Goal: Complete application form

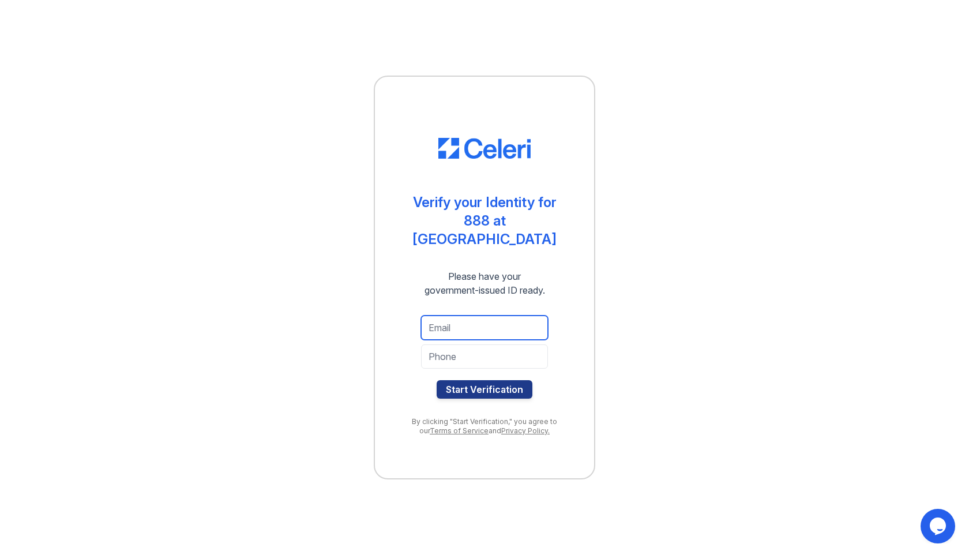
click at [501, 318] on input "email" at bounding box center [484, 327] width 127 height 24
type input "[EMAIL_ADDRESS][DOMAIN_NAME]"
click at [458, 350] on input "tel" at bounding box center [484, 356] width 127 height 24
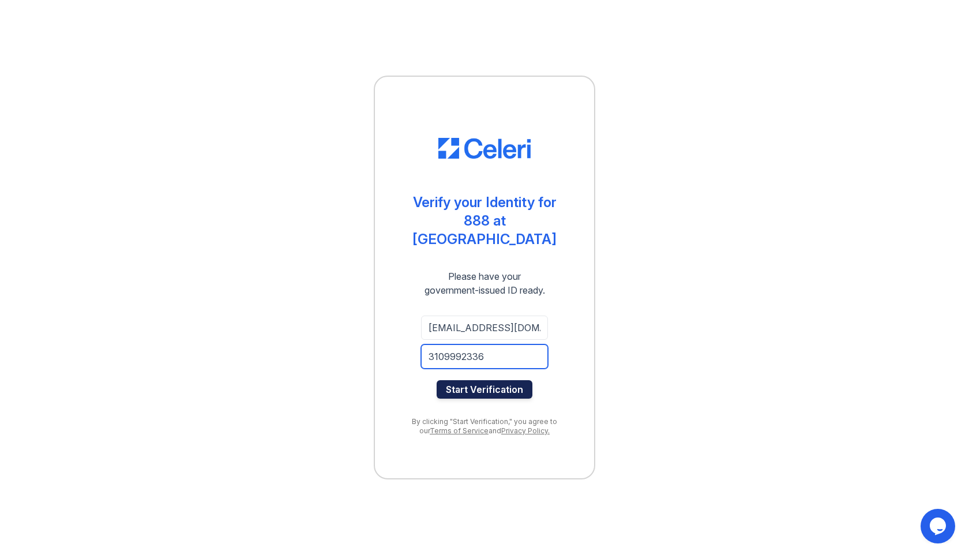
type input "3109992336"
click at [478, 380] on button "Start Verification" at bounding box center [484, 389] width 96 height 18
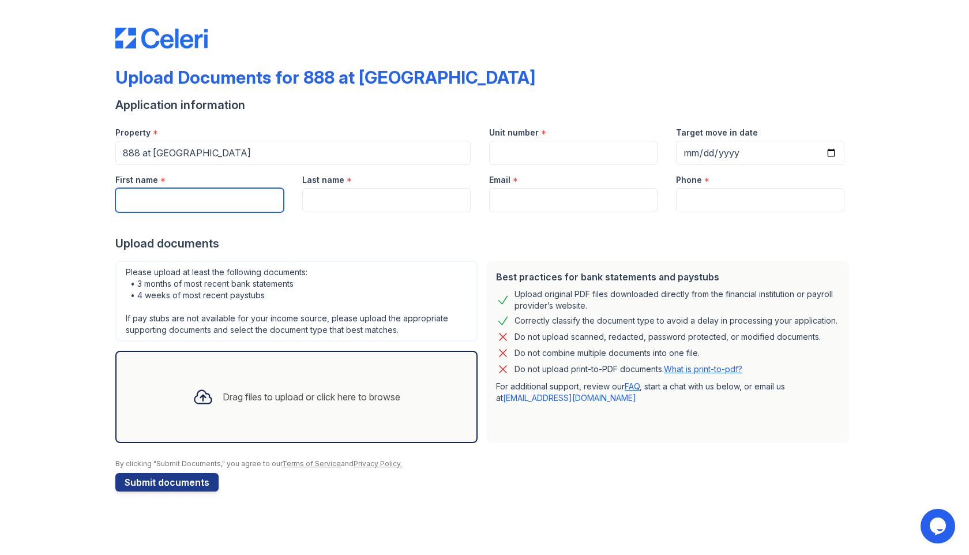
click at [265, 204] on input "First name" at bounding box center [199, 200] width 168 height 24
type input "Maria"
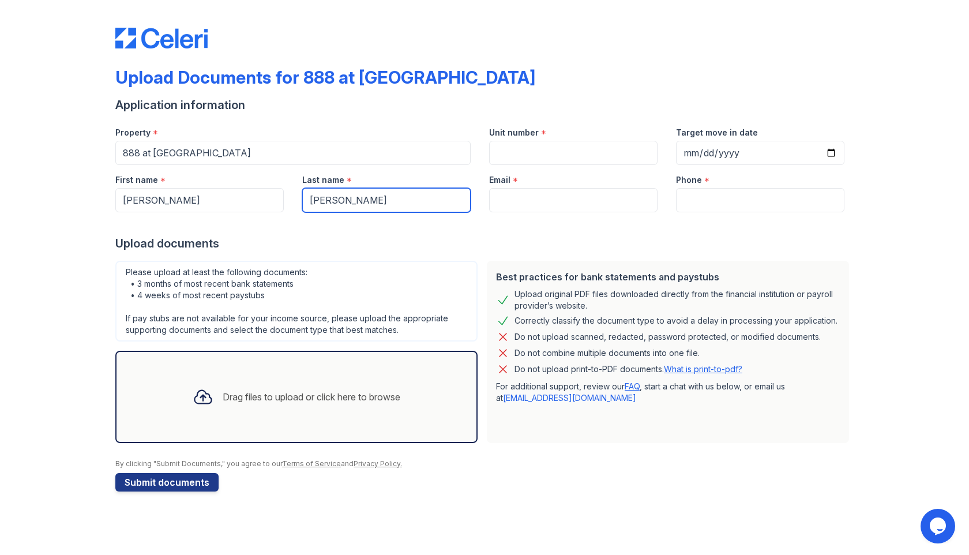
type input "Choma"
click at [521, 212] on div at bounding box center [484, 223] width 738 height 23
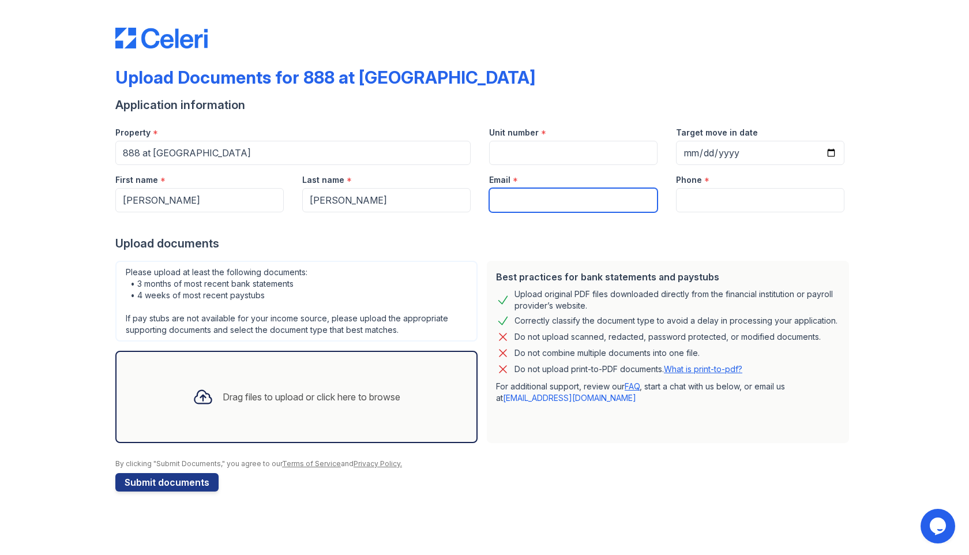
click at [523, 201] on input "Email" at bounding box center [573, 200] width 168 height 24
type input "[EMAIL_ADDRESS][DOMAIN_NAME]"
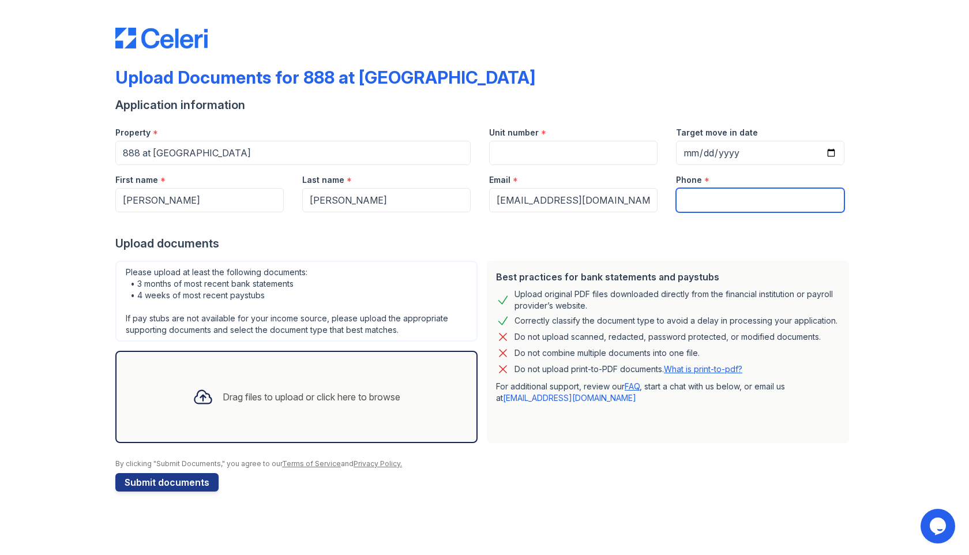
click at [717, 197] on input "Phone" at bounding box center [760, 200] width 168 height 24
type input "3109992336"
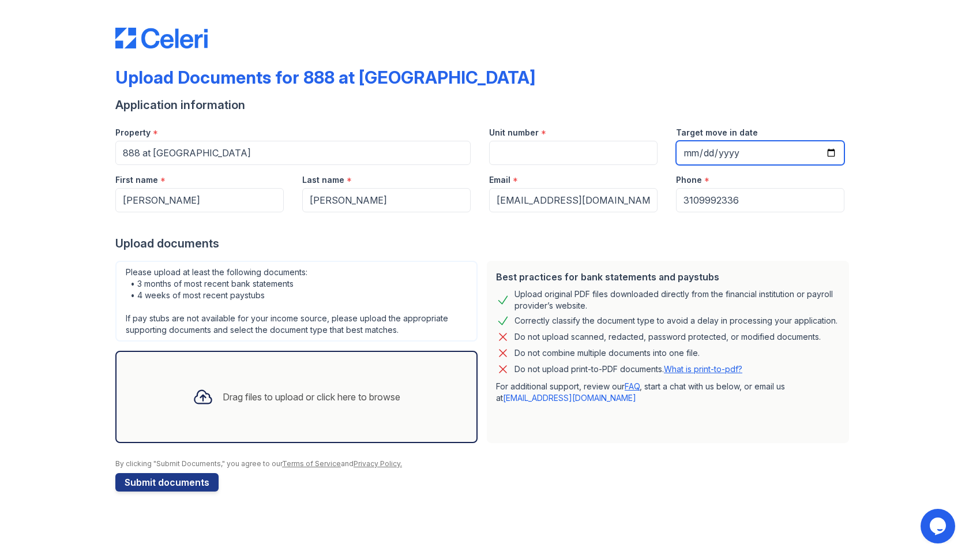
click at [751, 149] on input "Target move in date" at bounding box center [760, 153] width 168 height 24
click at [829, 152] on input "Target move in date" at bounding box center [760, 153] width 168 height 24
type input "2025-10-06"
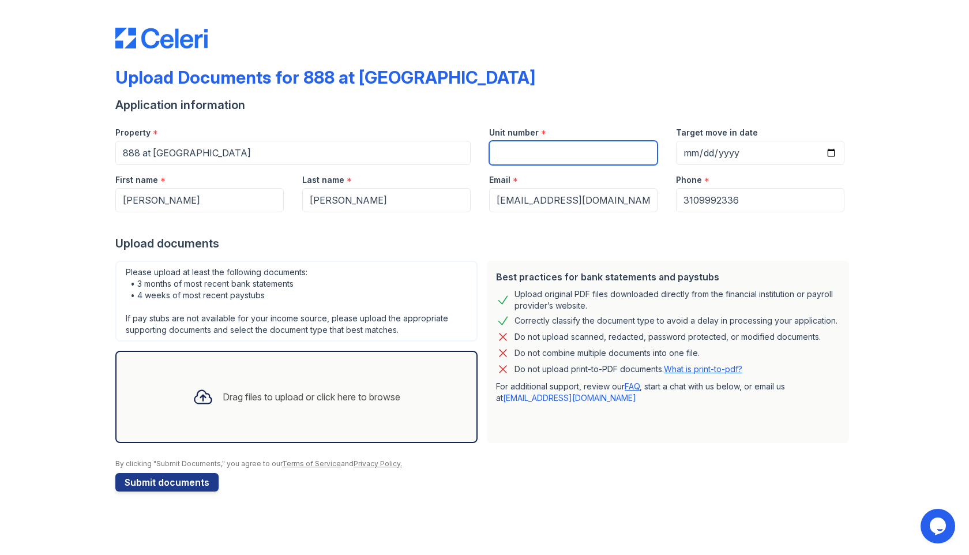
click at [577, 154] on input "Unit number" at bounding box center [573, 153] width 168 height 24
click at [592, 155] on input "913" at bounding box center [573, 153] width 168 height 24
type input "9"
type input "1017"
click at [204, 396] on icon at bounding box center [203, 396] width 21 height 21
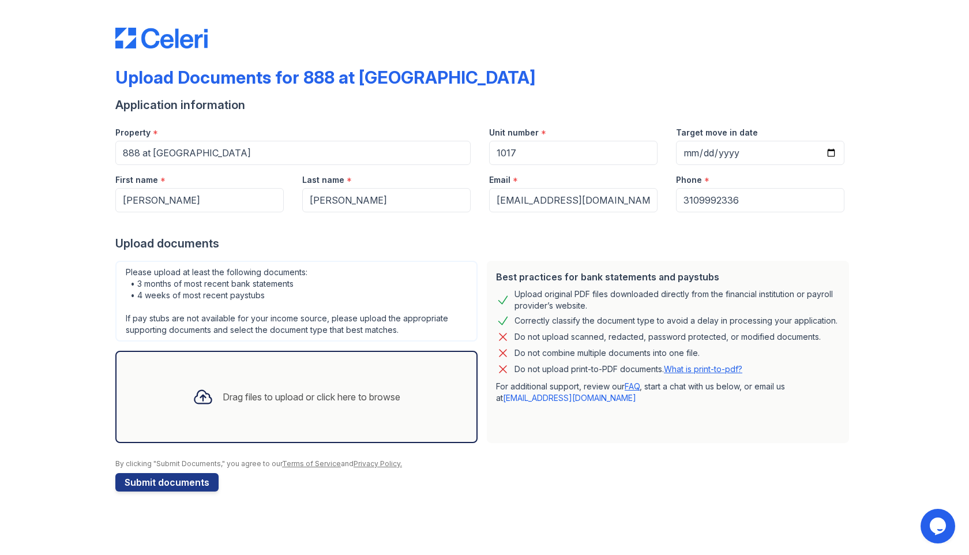
click at [202, 397] on icon at bounding box center [203, 396] width 21 height 21
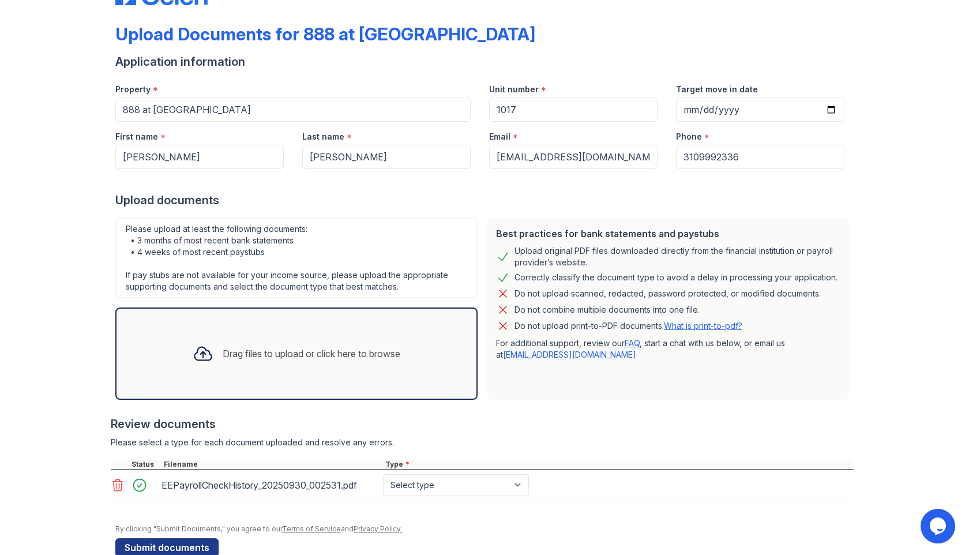
scroll to position [68, 0]
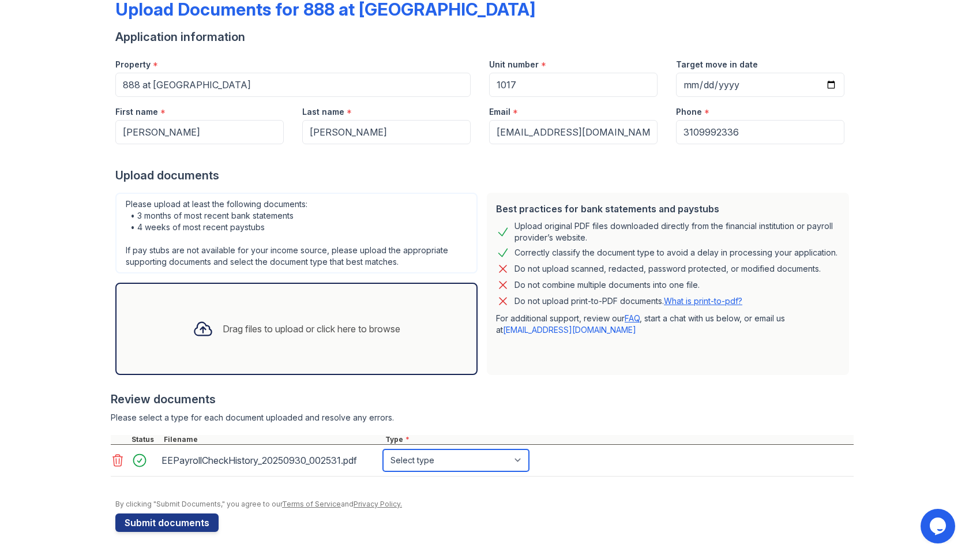
click at [517, 456] on select "Select type Paystub Bank Statement Offer Letter Tax Documents Benefit Award Let…" at bounding box center [456, 460] width 146 height 22
select select "paystub"
click at [383, 449] on select "Select type Paystub Bank Statement Offer Letter Tax Documents Benefit Award Let…" at bounding box center [456, 460] width 146 height 22
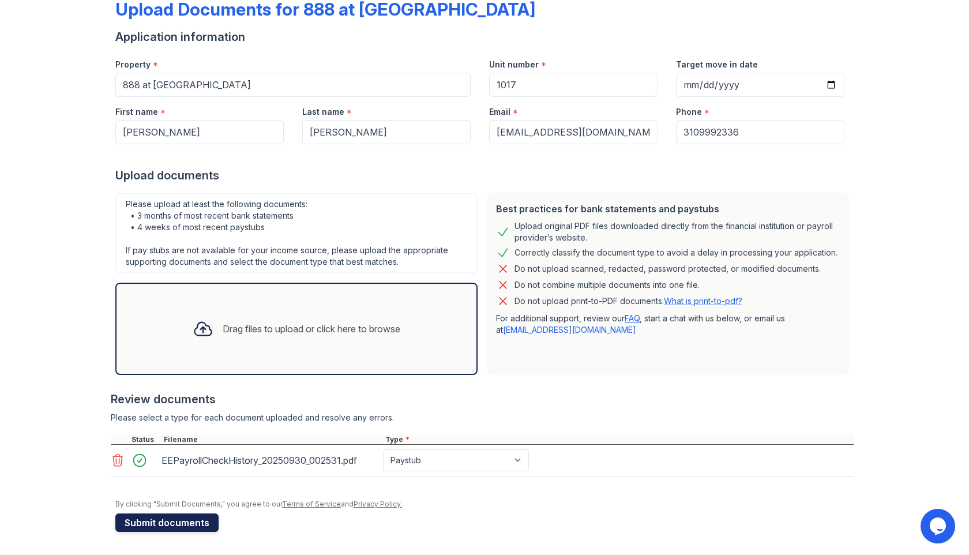
click at [187, 522] on button "Submit documents" at bounding box center [166, 522] width 103 height 18
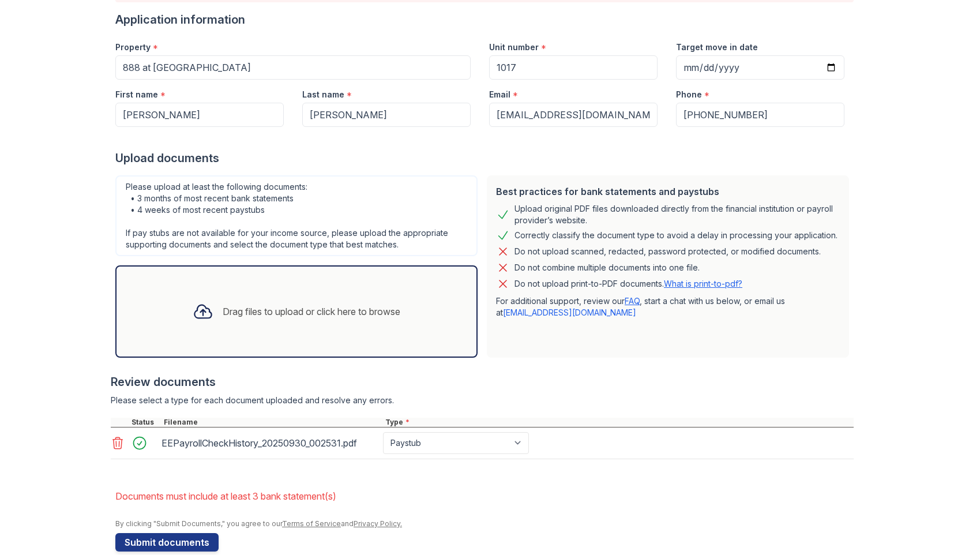
scroll to position [137, 0]
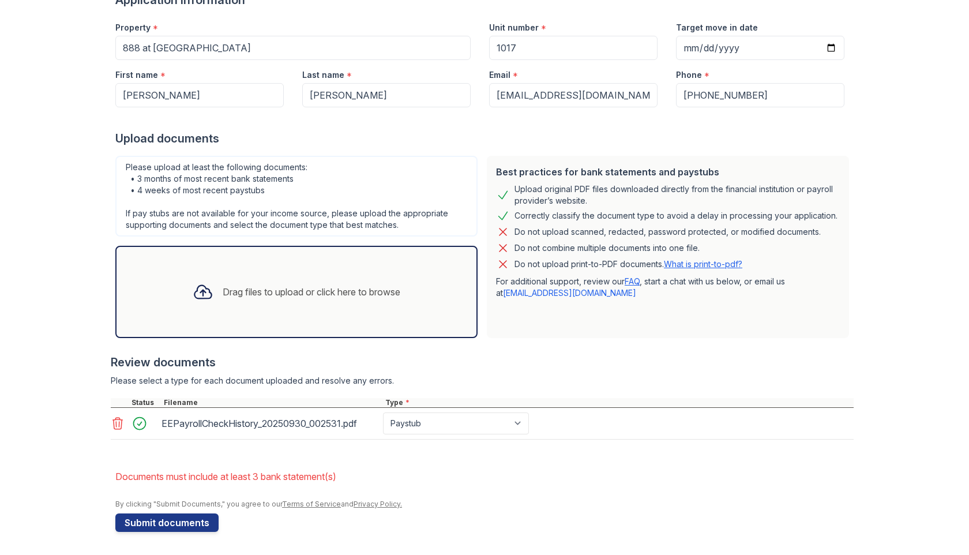
click at [199, 293] on icon at bounding box center [202, 291] width 17 height 13
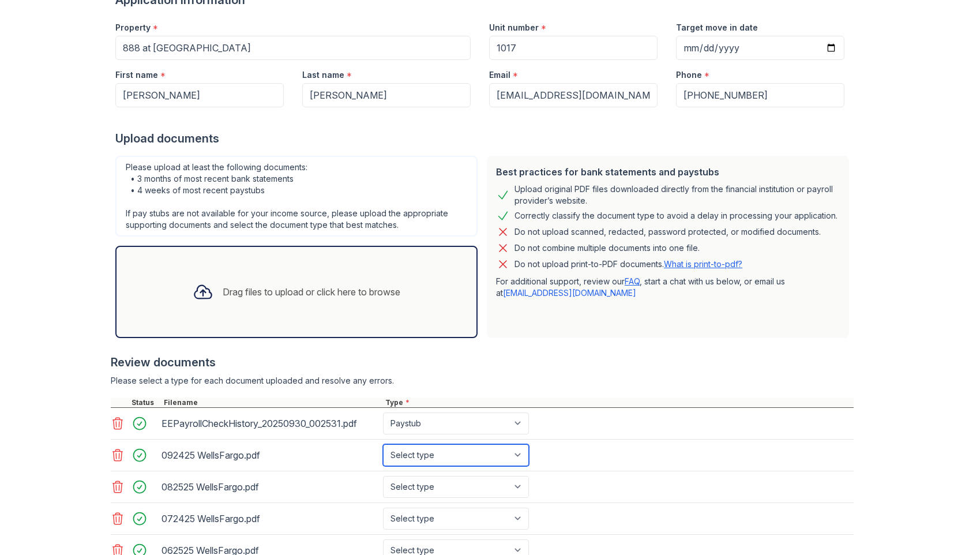
click at [523, 455] on select "Select type Paystub Bank Statement Offer Letter Tax Documents Benefit Award Let…" at bounding box center [456, 455] width 146 height 22
select select "bank_statement"
click at [383, 444] on select "Select type Paystub Bank Statement Offer Letter Tax Documents Benefit Award Let…" at bounding box center [456, 455] width 146 height 22
click at [521, 486] on select "Select type Paystub Bank Statement Offer Letter Tax Documents Benefit Award Let…" at bounding box center [456, 487] width 146 height 22
select select "bank_statement"
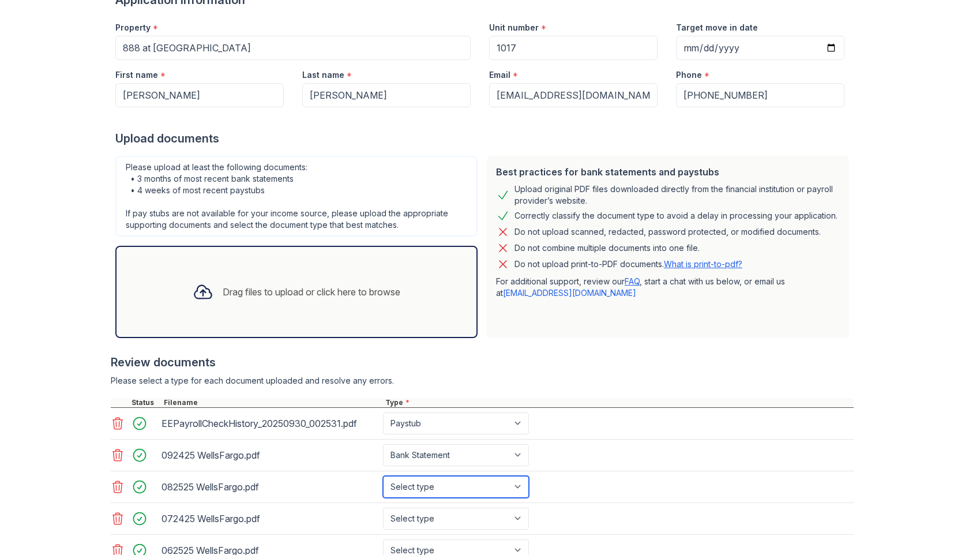
click at [383, 476] on select "Select type Paystub Bank Statement Offer Letter Tax Documents Benefit Award Let…" at bounding box center [456, 487] width 146 height 22
click at [515, 517] on select "Select type Paystub Bank Statement Offer Letter Tax Documents Benefit Award Let…" at bounding box center [456, 518] width 146 height 22
select select "bank_statement"
click at [383, 507] on select "Select type Paystub Bank Statement Offer Letter Tax Documents Benefit Award Let…" at bounding box center [456, 518] width 146 height 22
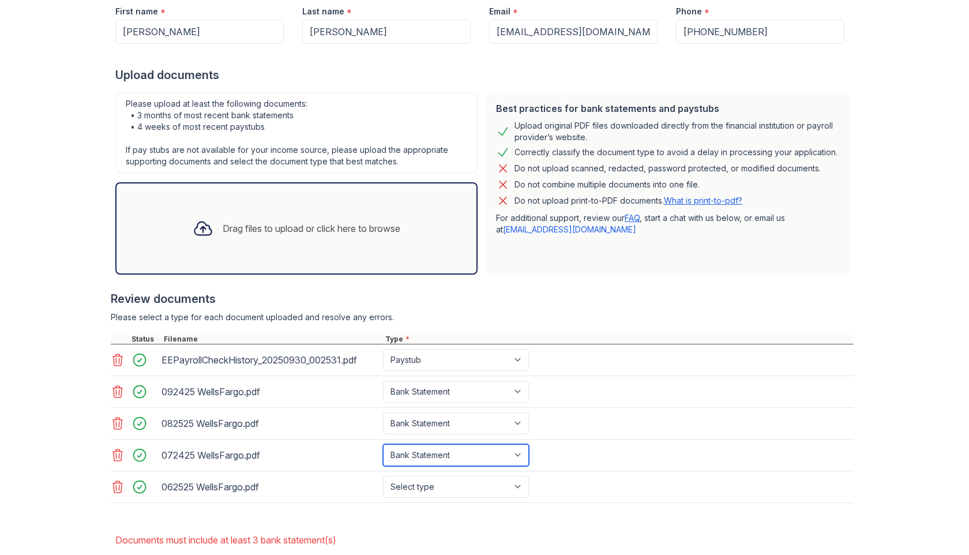
scroll to position [221, 0]
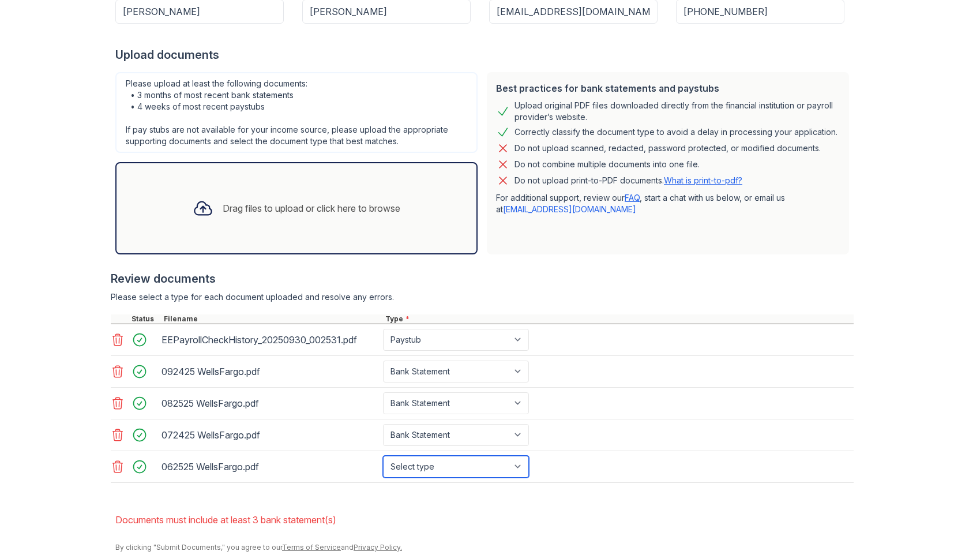
click at [519, 465] on select "Select type Paystub Bank Statement Offer Letter Tax Documents Benefit Award Let…" at bounding box center [456, 466] width 146 height 22
select select "bank_statement"
click at [383, 455] on select "Select type Paystub Bank Statement Offer Letter Tax Documents Benefit Award Let…" at bounding box center [456, 466] width 146 height 22
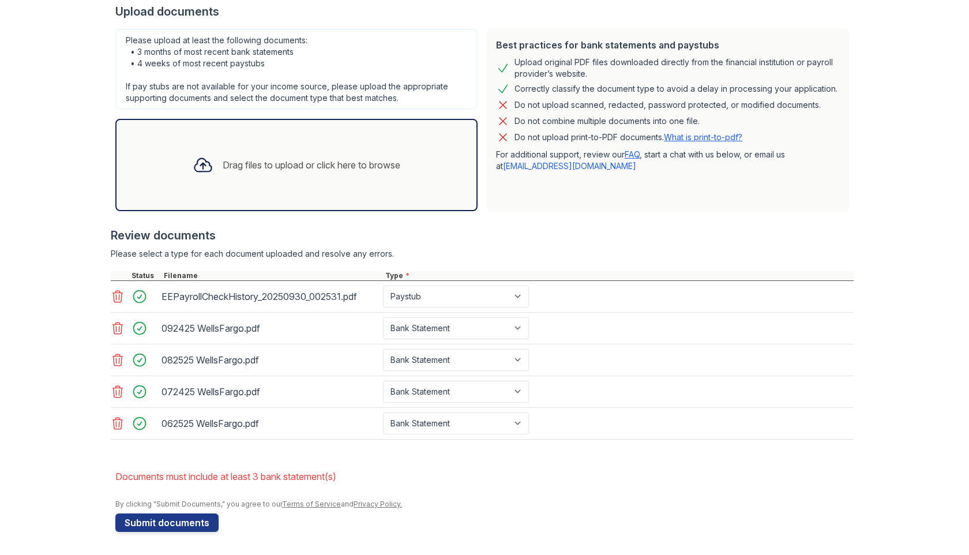
click at [120, 421] on icon at bounding box center [118, 423] width 14 height 14
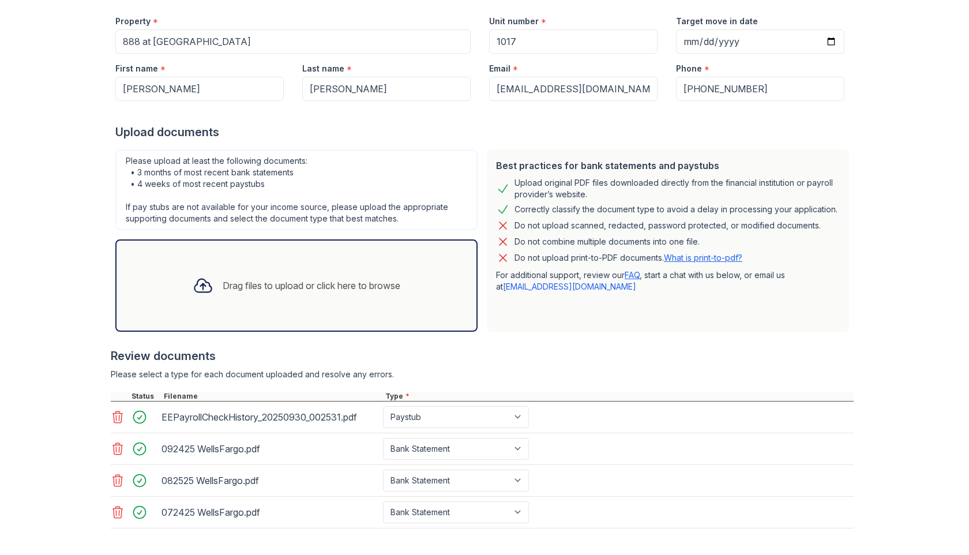
scroll to position [232, 0]
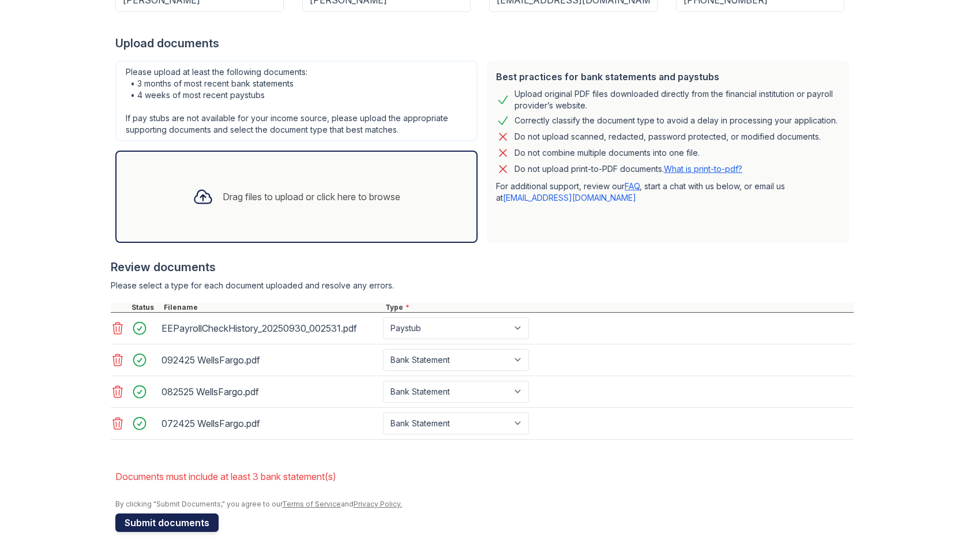
click at [189, 521] on button "Submit documents" at bounding box center [166, 522] width 103 height 18
